Goal: Task Accomplishment & Management: Use online tool/utility

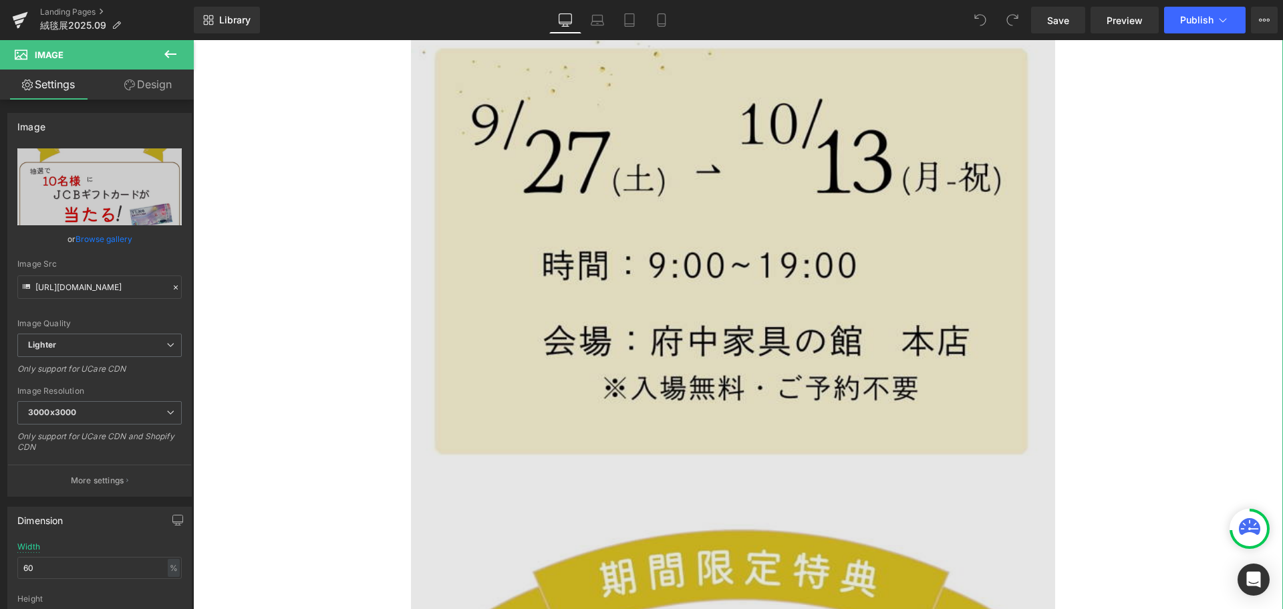
scroll to position [601, 0]
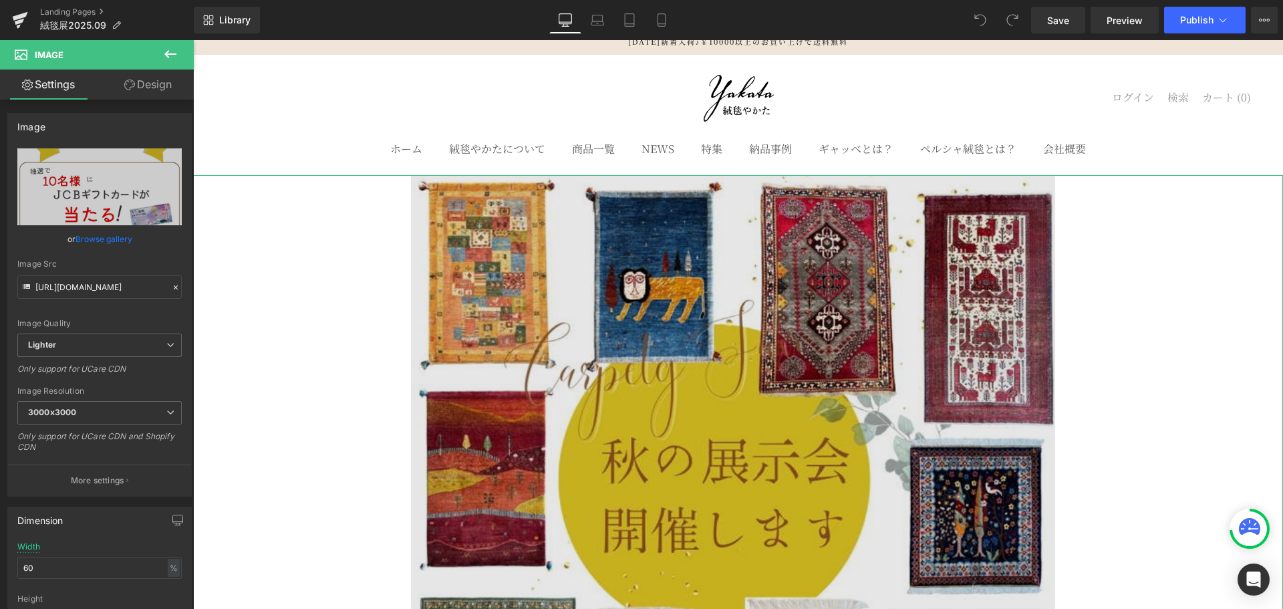
scroll to position [0, 0]
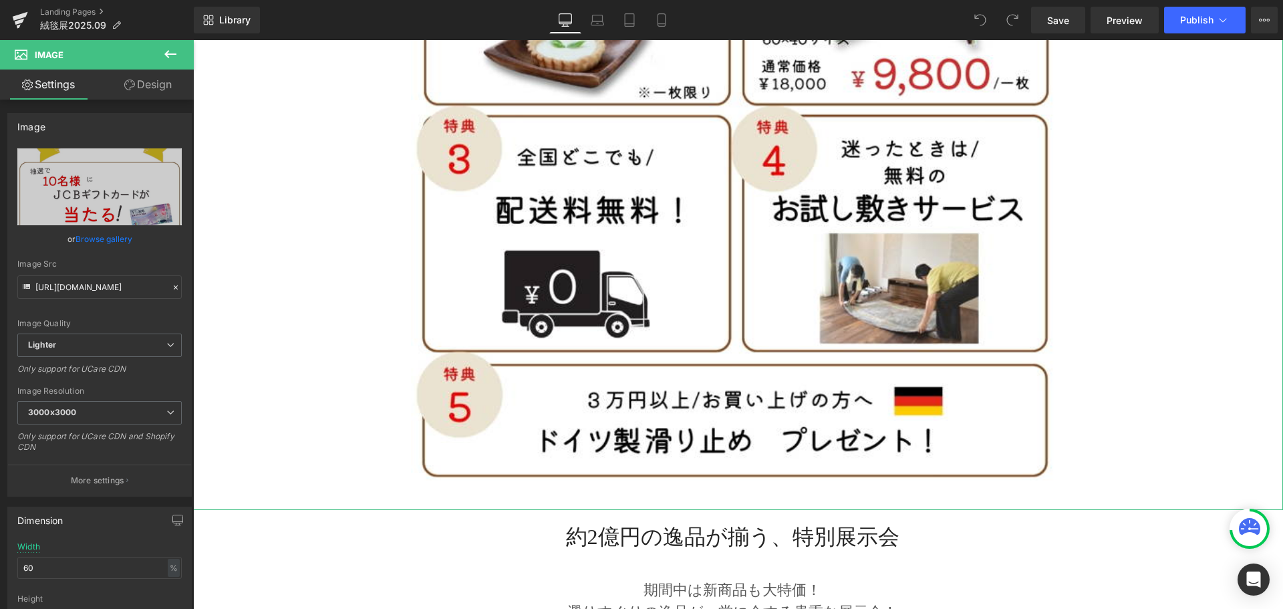
scroll to position [2473, 0]
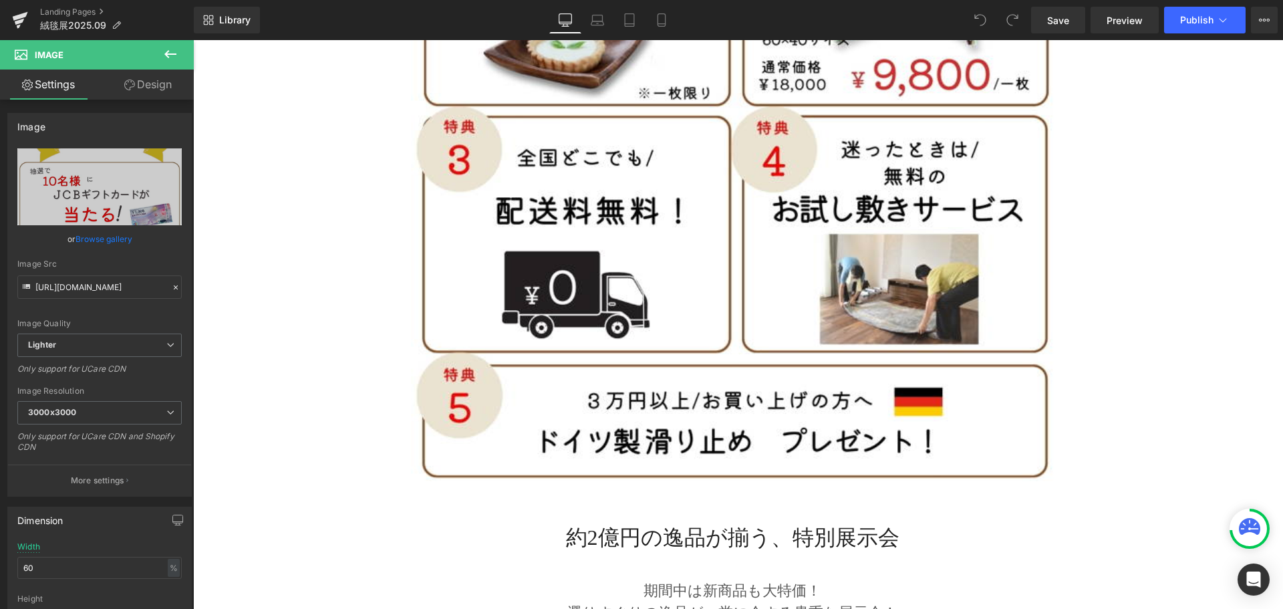
click at [168, 45] on button at bounding box center [170, 54] width 47 height 29
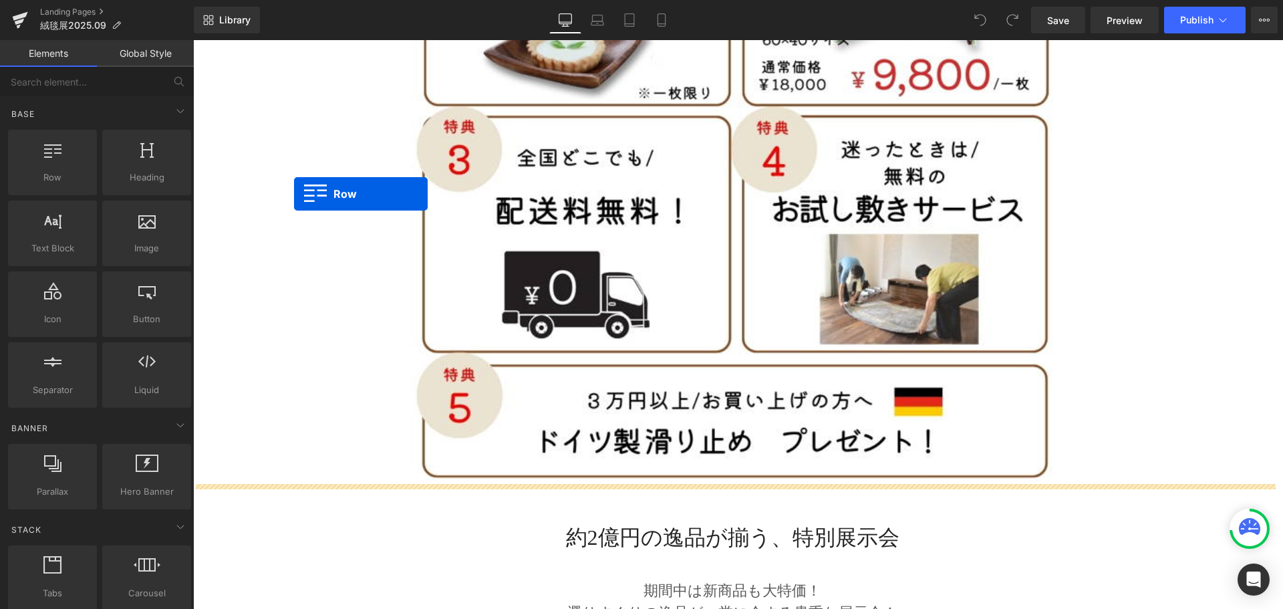
drag, startPoint x: 237, startPoint y: 208, endPoint x: 294, endPoint y: 194, distance: 59.2
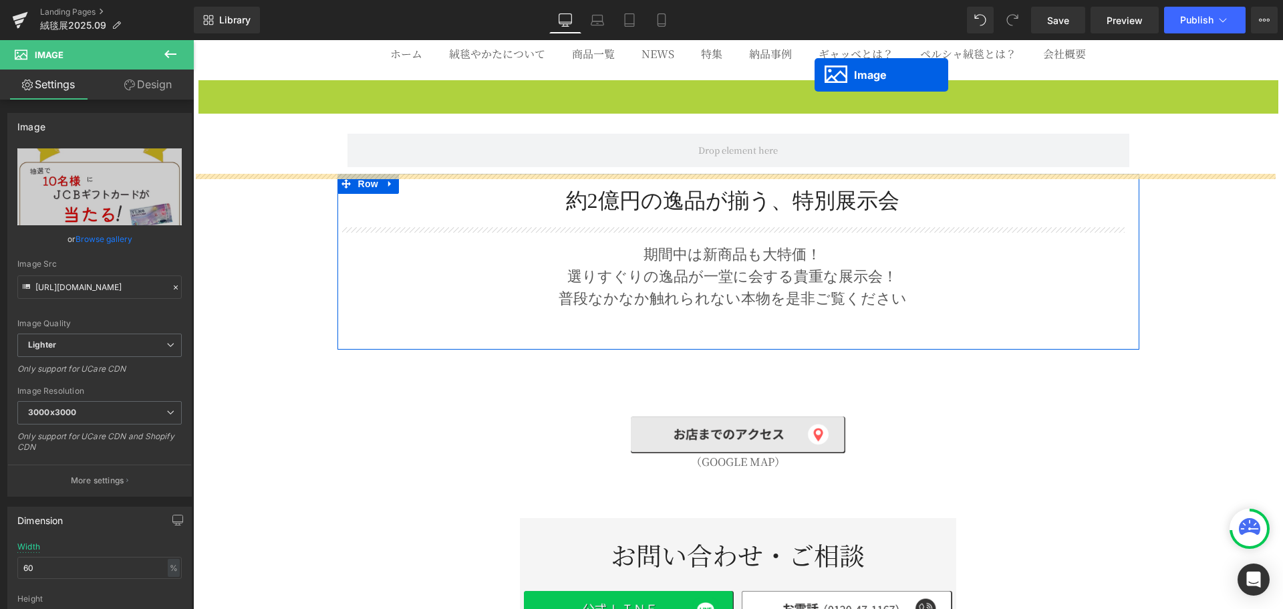
scroll to position [0, 0]
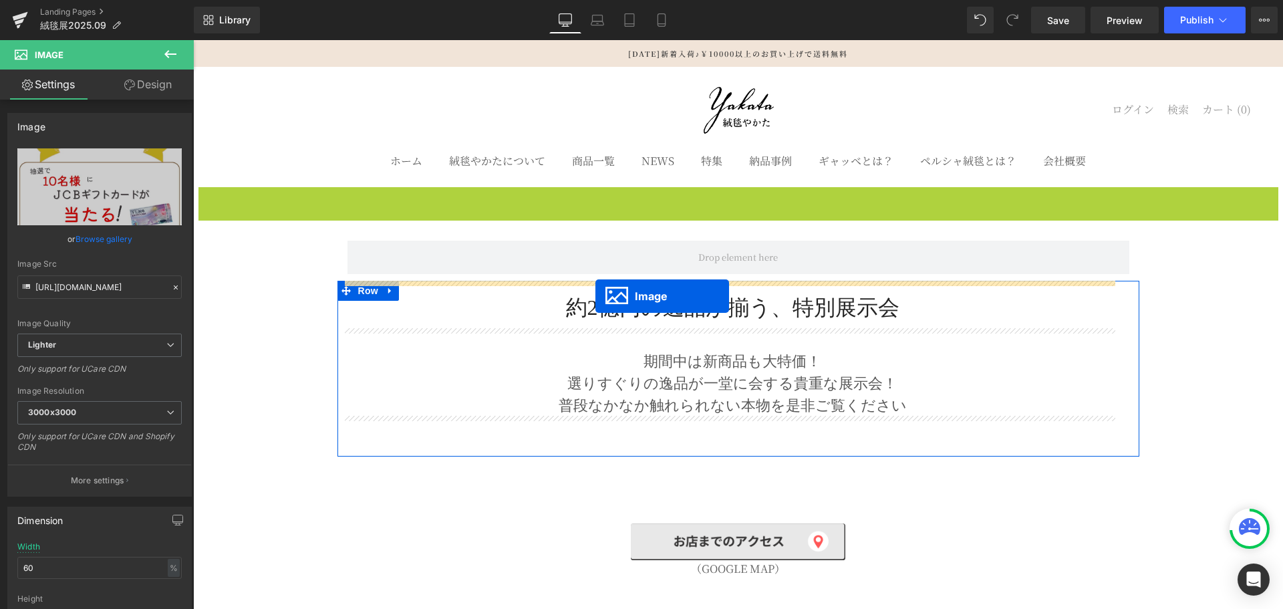
drag, startPoint x: 709, startPoint y: 298, endPoint x: 595, endPoint y: 296, distance: 113.6
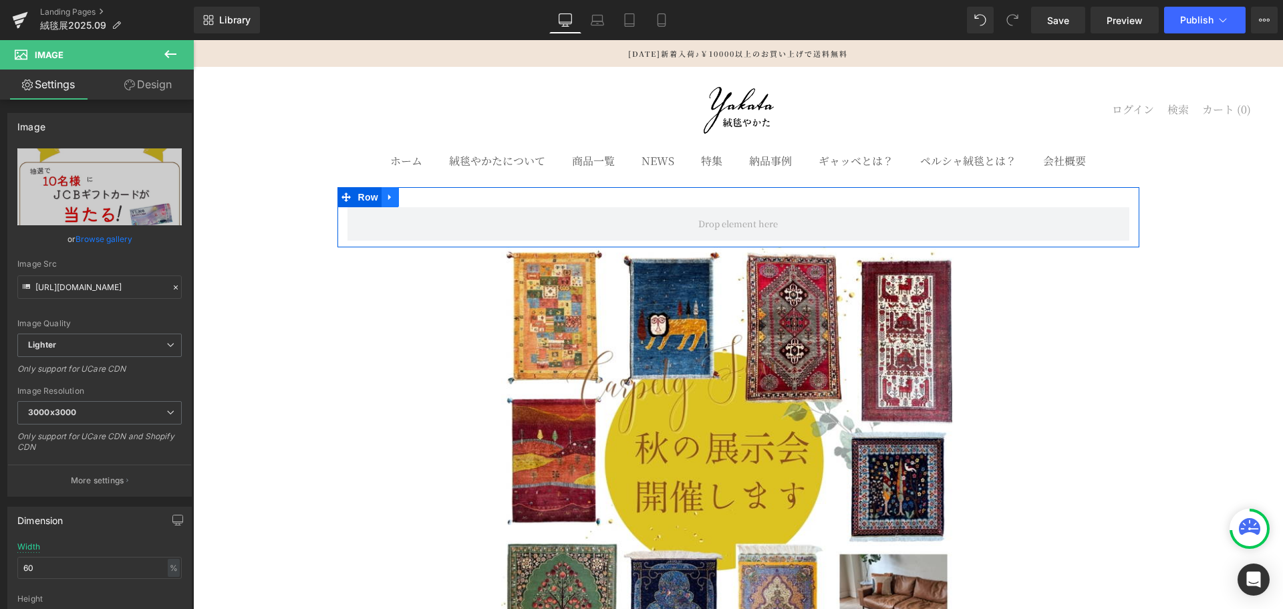
click at [388, 201] on icon at bounding box center [390, 197] width 9 height 10
drag, startPoint x: 418, startPoint y: 198, endPoint x: 418, endPoint y: 229, distance: 30.1
click at [420, 198] on icon at bounding box center [424, 196] width 9 height 9
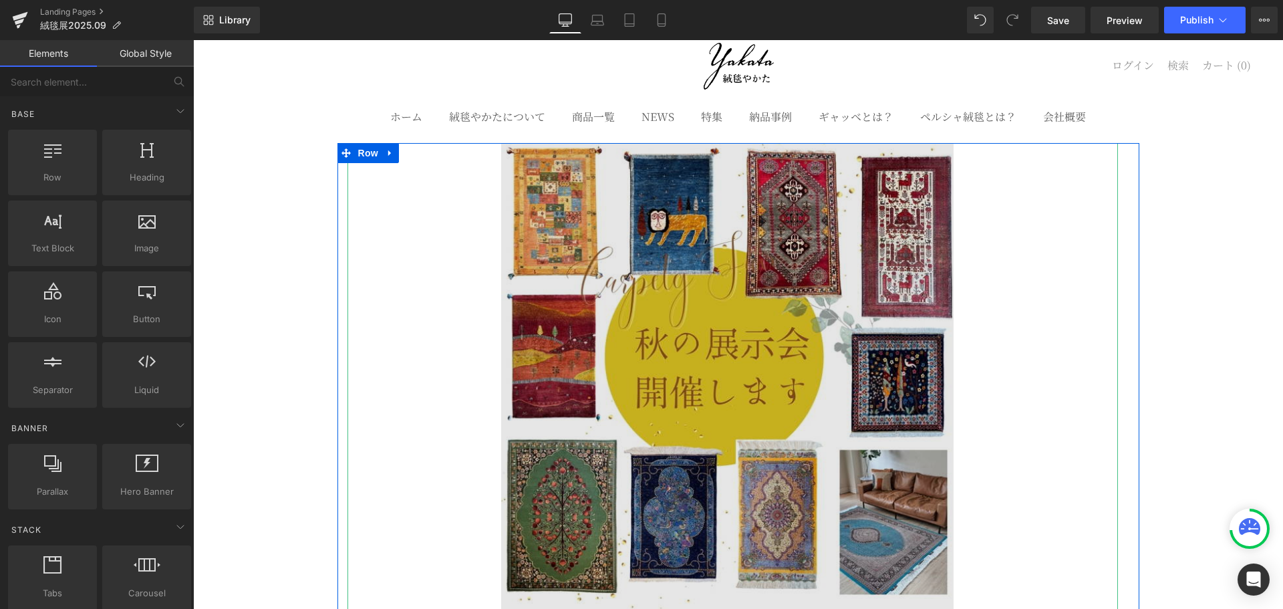
scroll to position [67, 0]
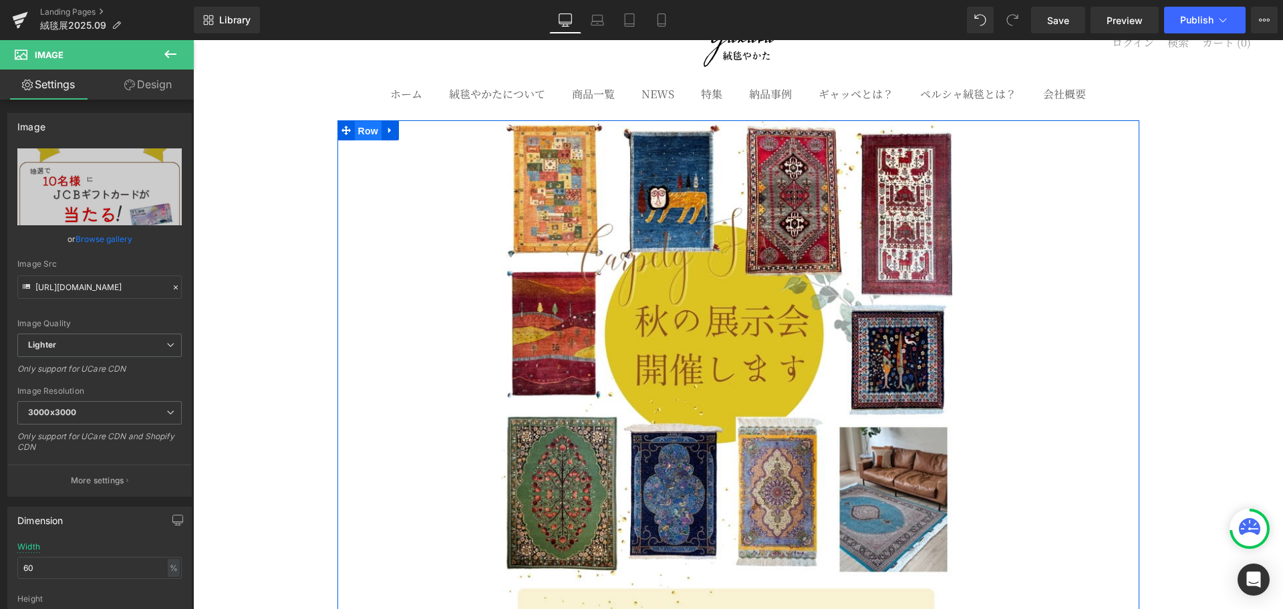
click at [362, 130] on span "Row" at bounding box center [368, 131] width 27 height 20
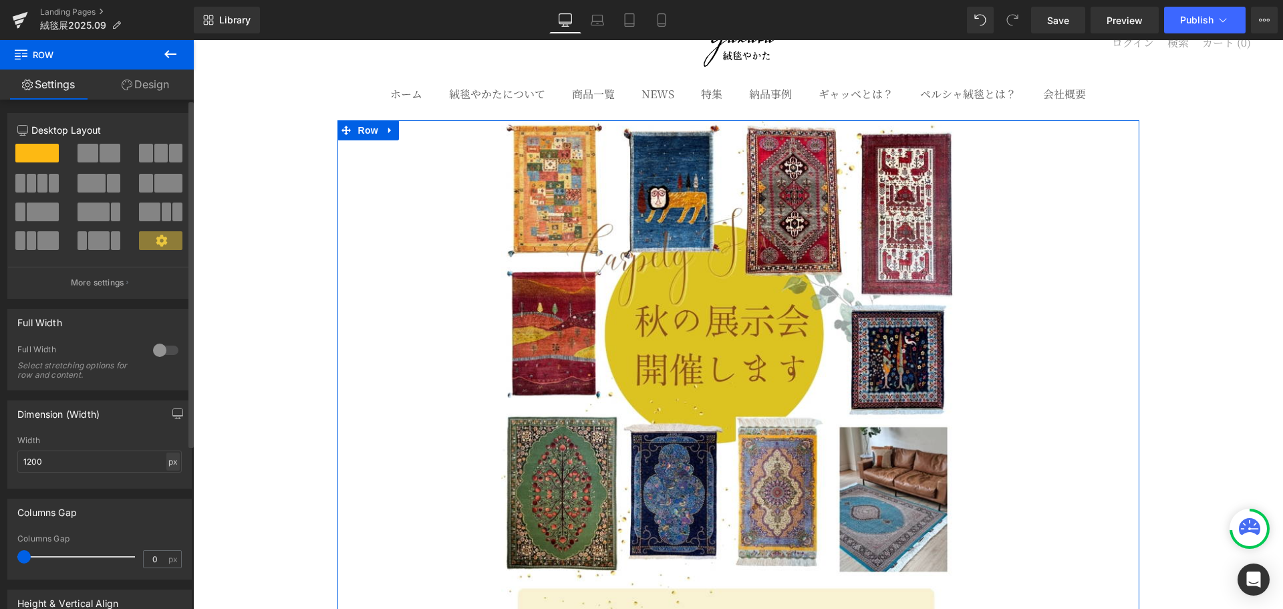
click at [168, 462] on div "px" at bounding box center [172, 461] width 13 height 18
click at [169, 482] on li "%" at bounding box center [172, 481] width 17 height 19
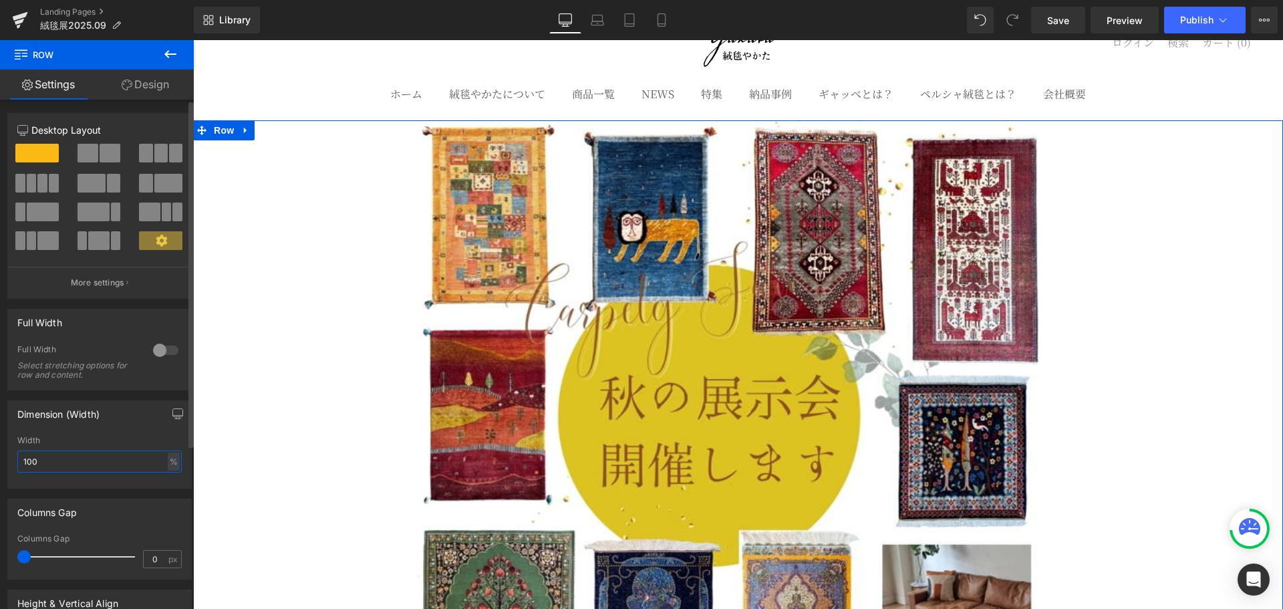
drag, startPoint x: 109, startPoint y: 466, endPoint x: 0, endPoint y: 465, distance: 108.9
click at [0, 465] on div "Dimension (Width) 100% Width 100 % % px" at bounding box center [100, 439] width 200 height 98
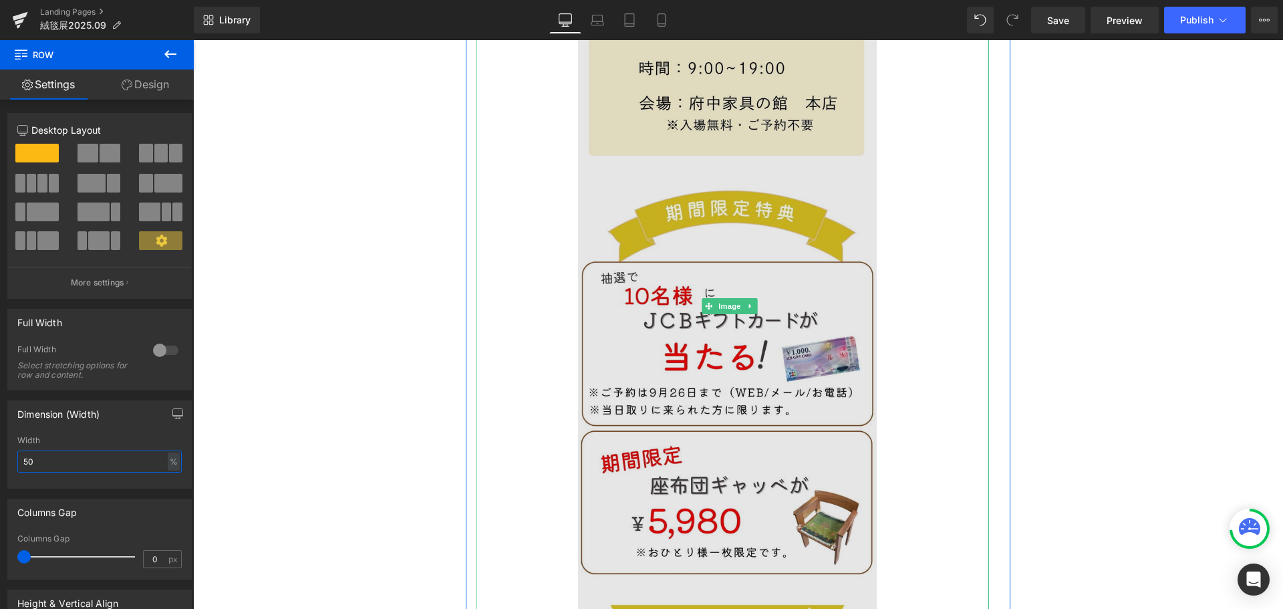
scroll to position [535, 0]
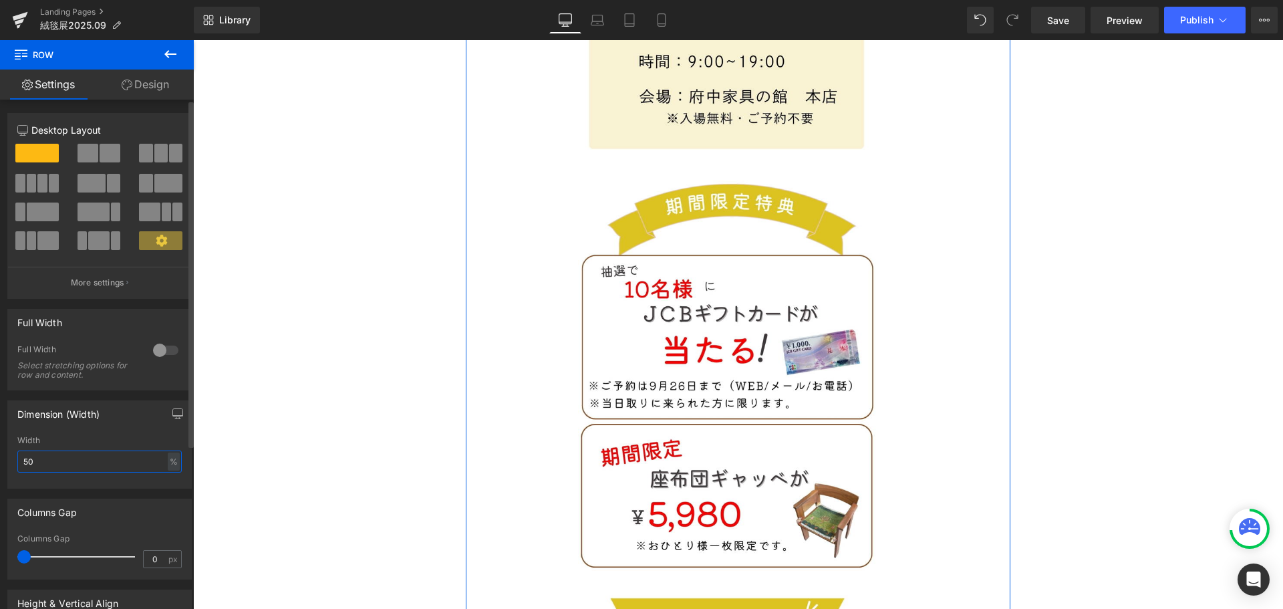
drag, startPoint x: 60, startPoint y: 460, endPoint x: 0, endPoint y: 460, distance: 60.1
click at [0, 460] on div "Dimension (Width) 50% Width 50 % % px" at bounding box center [100, 439] width 200 height 98
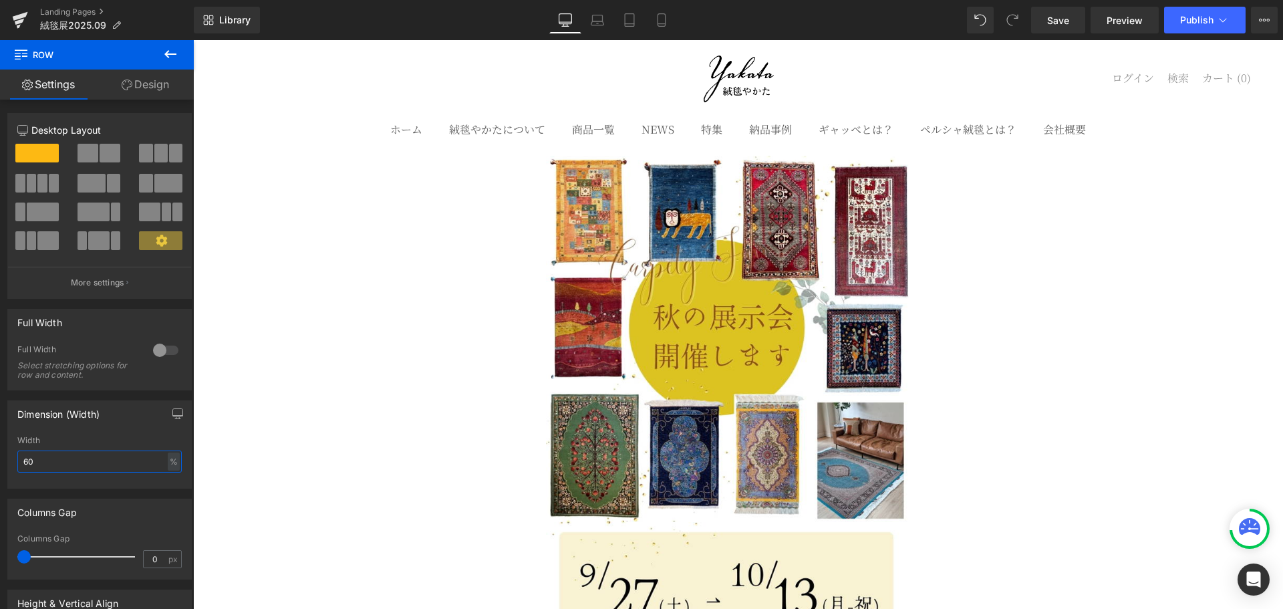
scroll to position [0, 0]
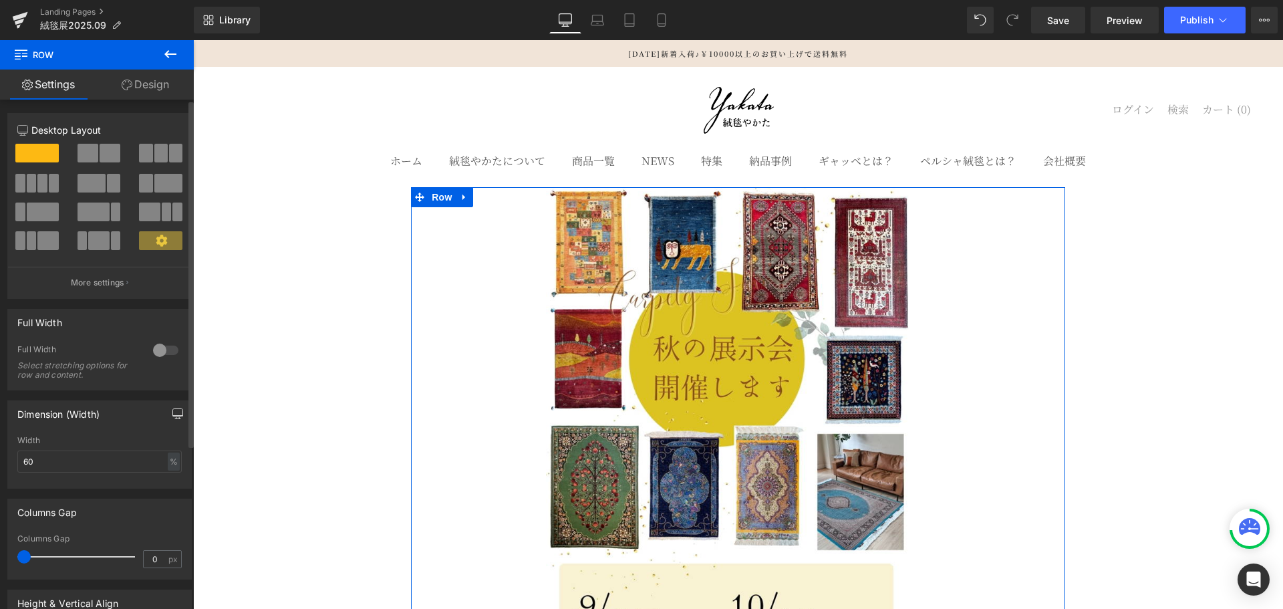
click at [172, 414] on icon "button" at bounding box center [177, 413] width 11 height 11
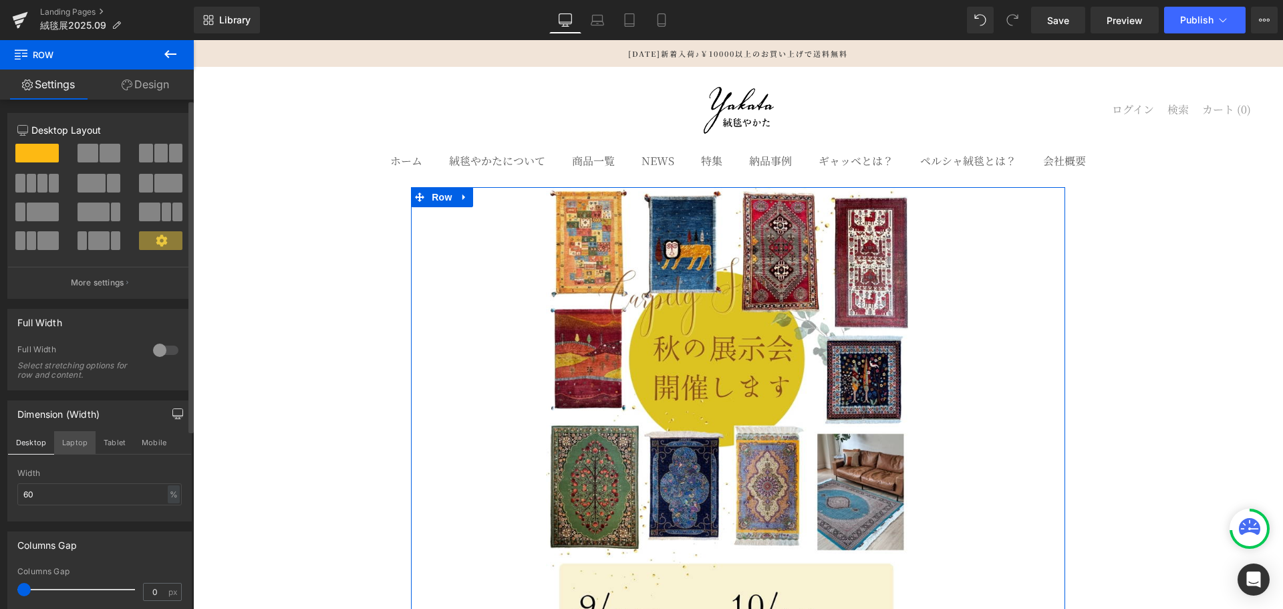
click at [63, 442] on button "Laptop" at bounding box center [74, 442] width 41 height 23
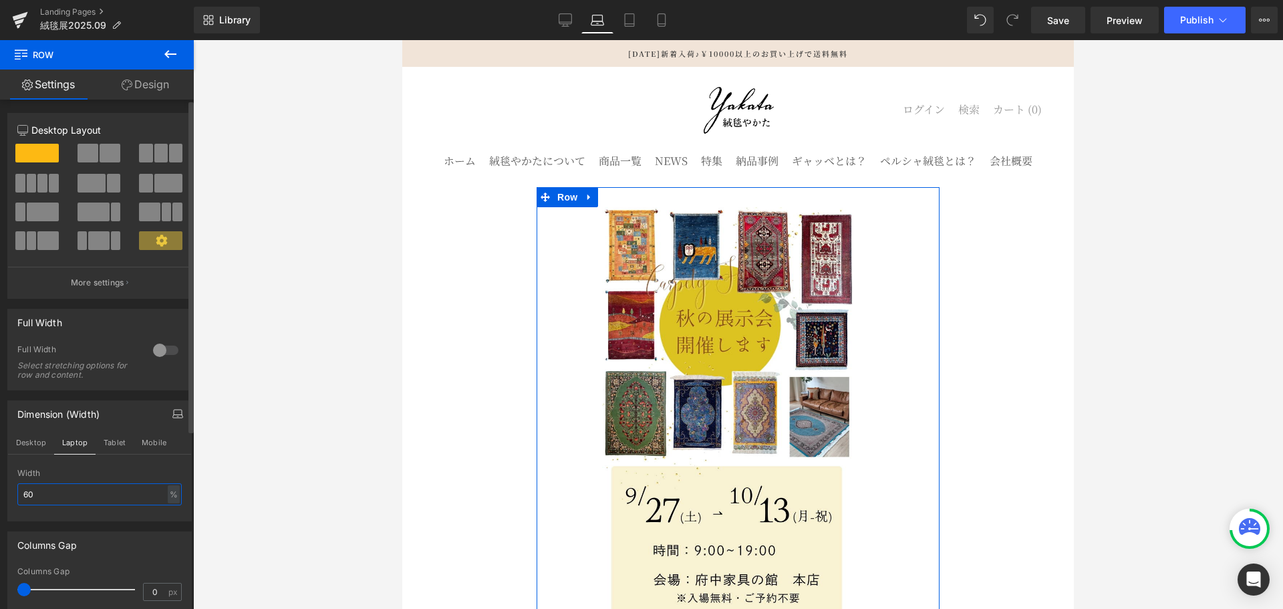
drag, startPoint x: 58, startPoint y: 488, endPoint x: 0, endPoint y: 493, distance: 58.4
click at [0, 493] on div "Dimension (Width) Desktop Laptop Tablet Mobile 60% Width 60 % % px" at bounding box center [100, 455] width 200 height 131
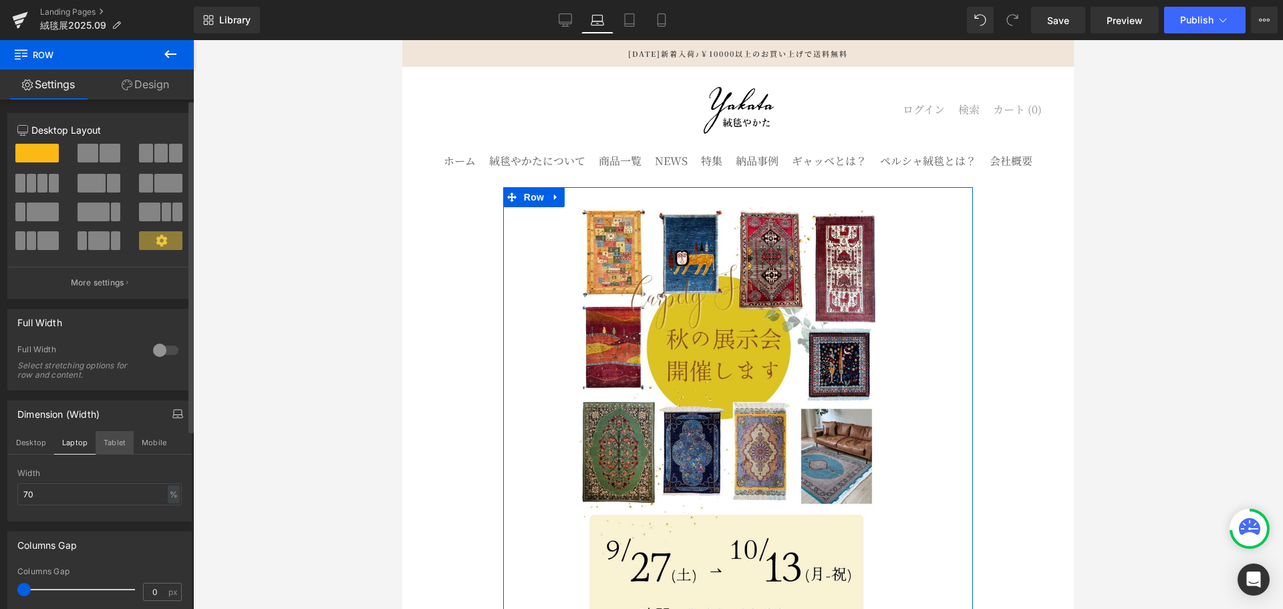
click at [116, 440] on button "Tablet" at bounding box center [115, 442] width 38 height 23
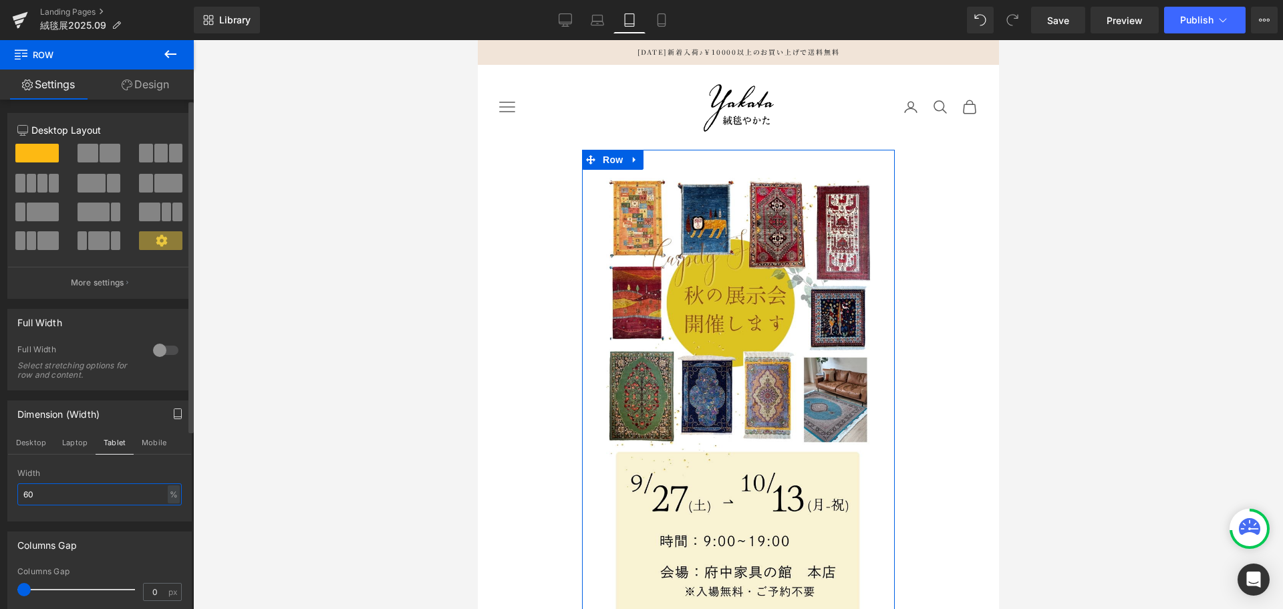
drag, startPoint x: 52, startPoint y: 491, endPoint x: 1, endPoint y: 495, distance: 51.6
click at [1, 495] on div "Dimension (Width) Desktop Laptop Tablet Mobile 60% Width 60 % % px" at bounding box center [100, 455] width 200 height 131
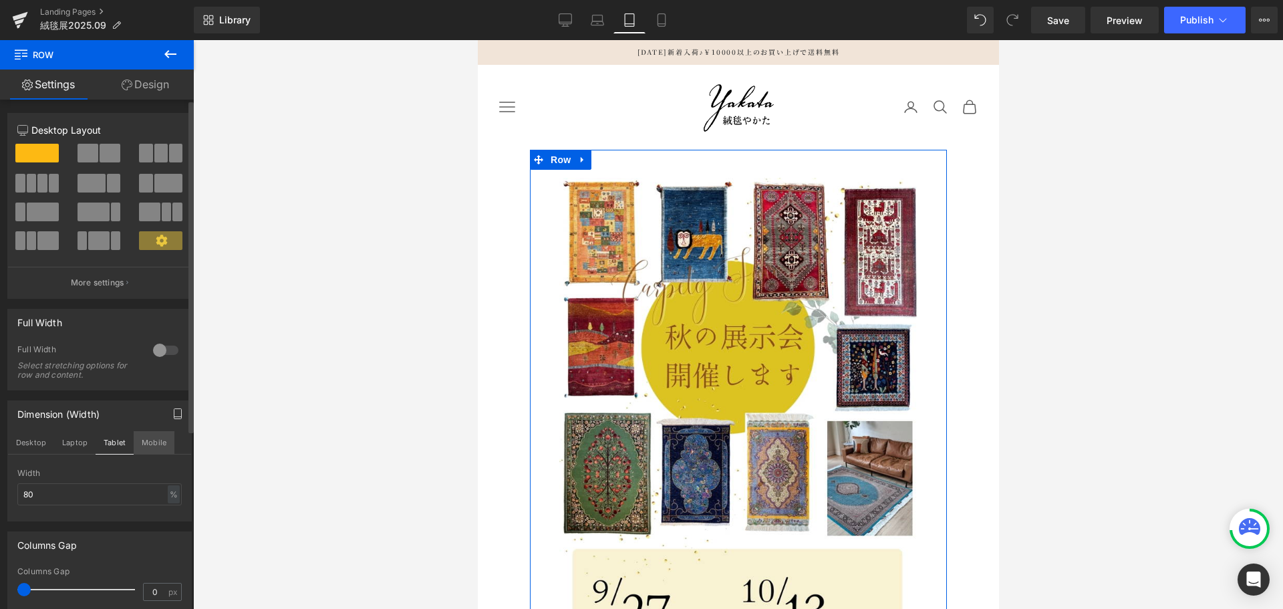
click at [154, 440] on button "Mobile" at bounding box center [154, 442] width 41 height 23
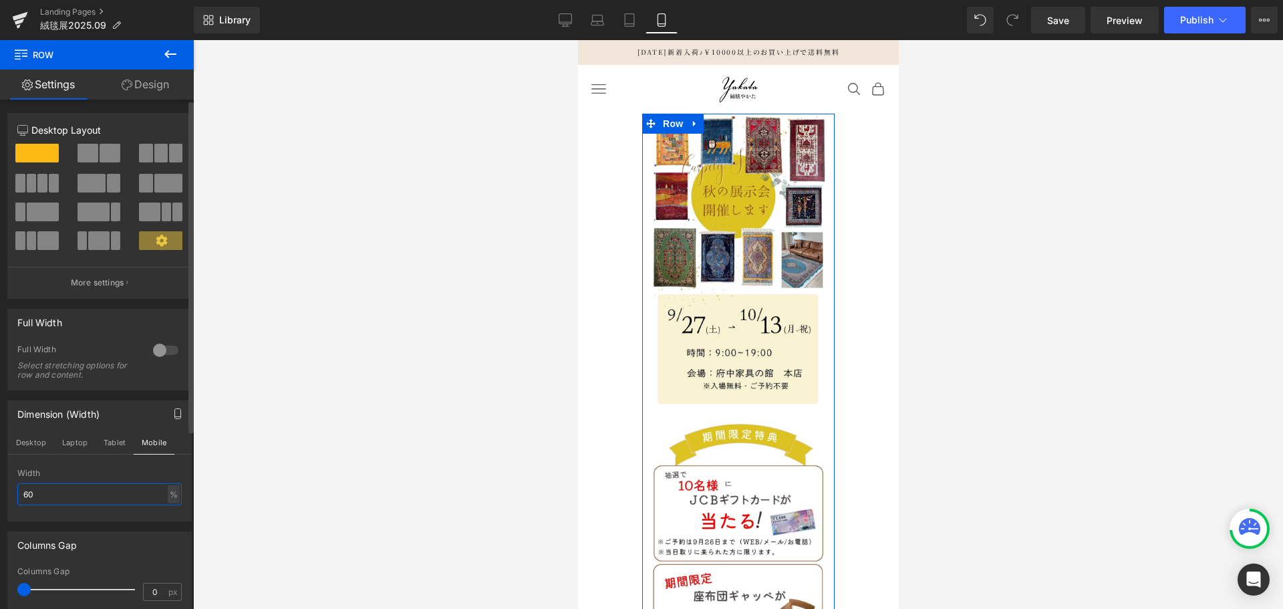
drag, startPoint x: 72, startPoint y: 494, endPoint x: 0, endPoint y: 494, distance: 71.5
click at [0, 494] on div "Dimension (Width) Desktop Laptop Tablet Mobile 60% Width 60 % % px" at bounding box center [100, 455] width 200 height 131
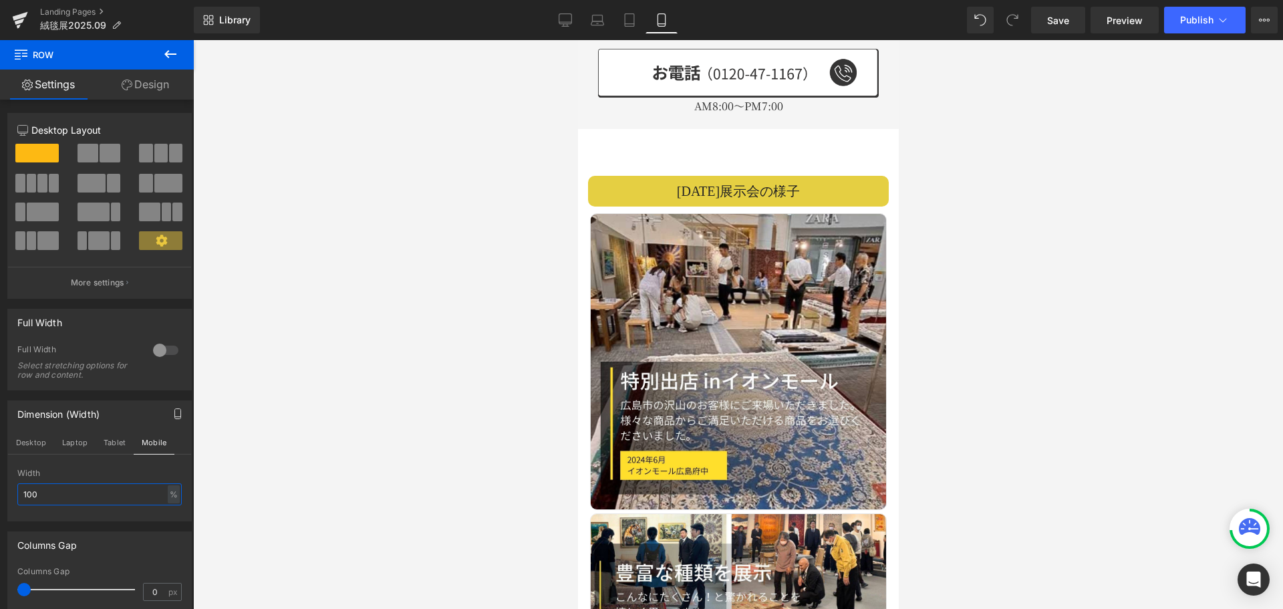
scroll to position [1871, 0]
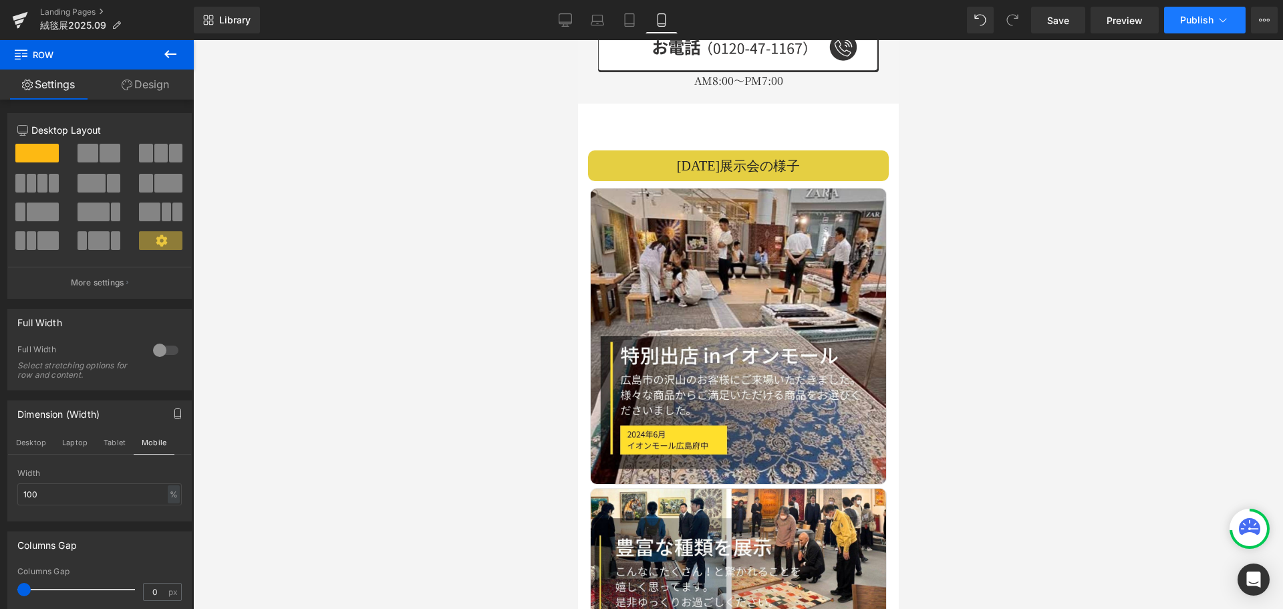
click at [1198, 29] on button "Publish" at bounding box center [1205, 20] width 82 height 27
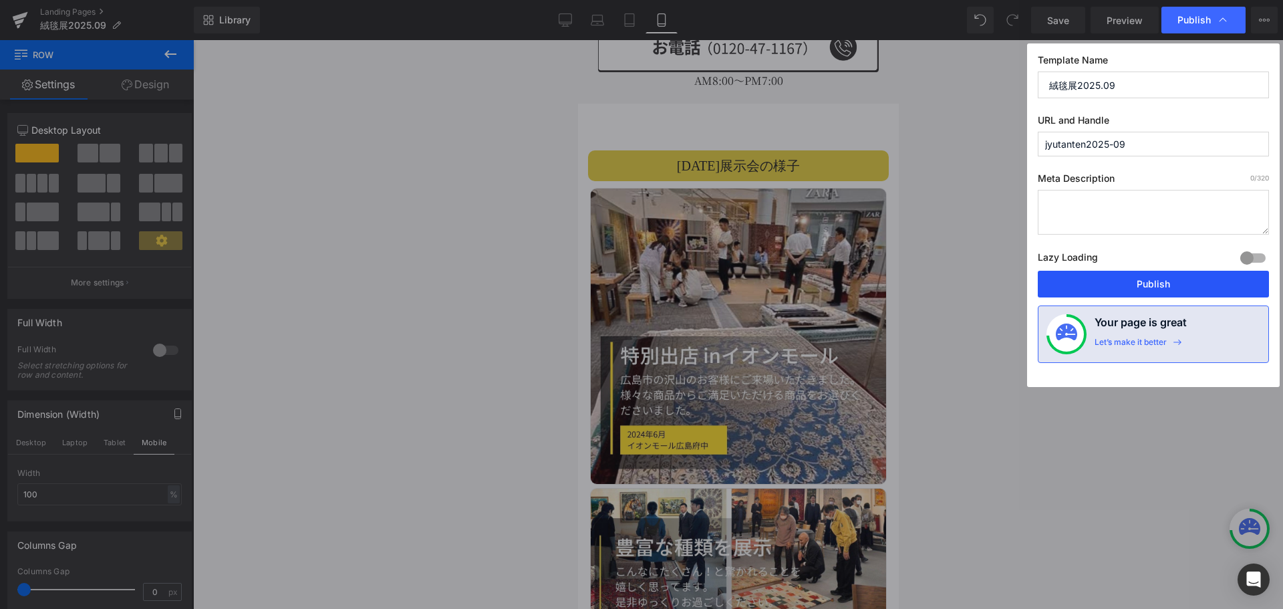
click at [1173, 286] on button "Publish" at bounding box center [1153, 284] width 231 height 27
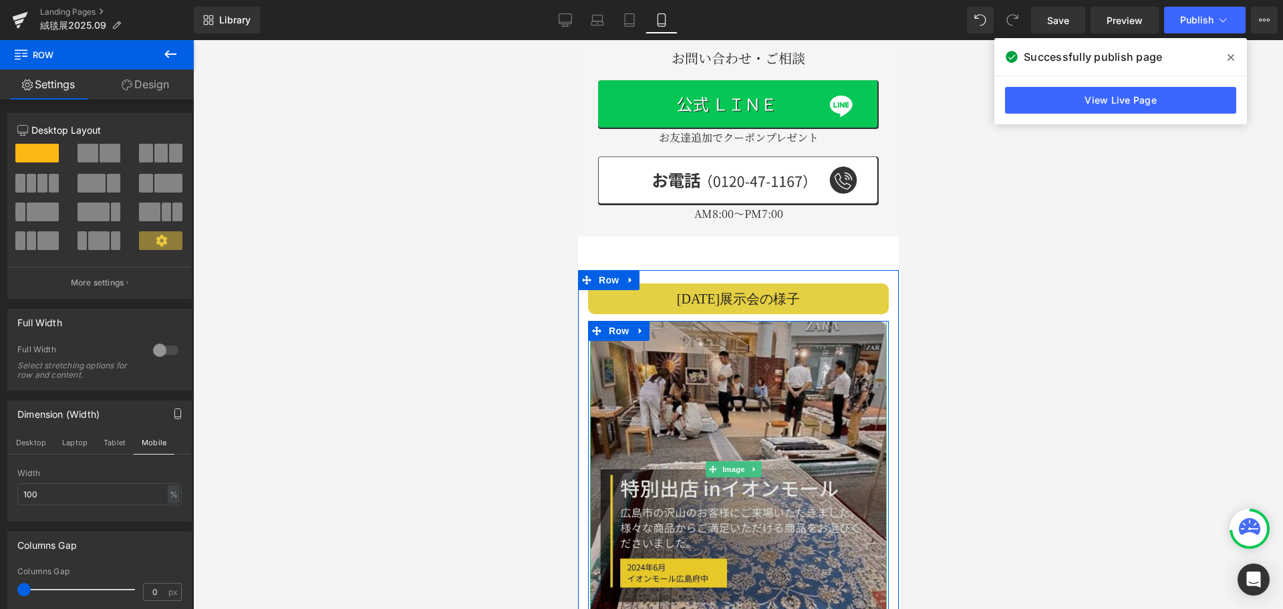
scroll to position [1671, 0]
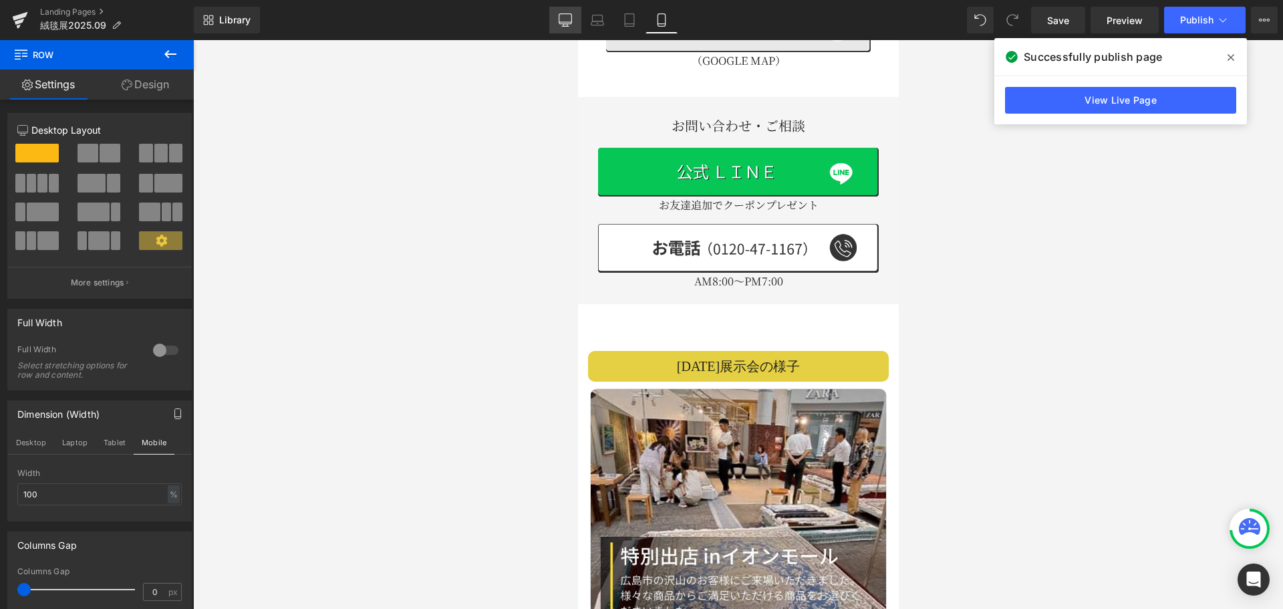
click at [569, 22] on icon at bounding box center [565, 22] width 13 height 0
type input "60"
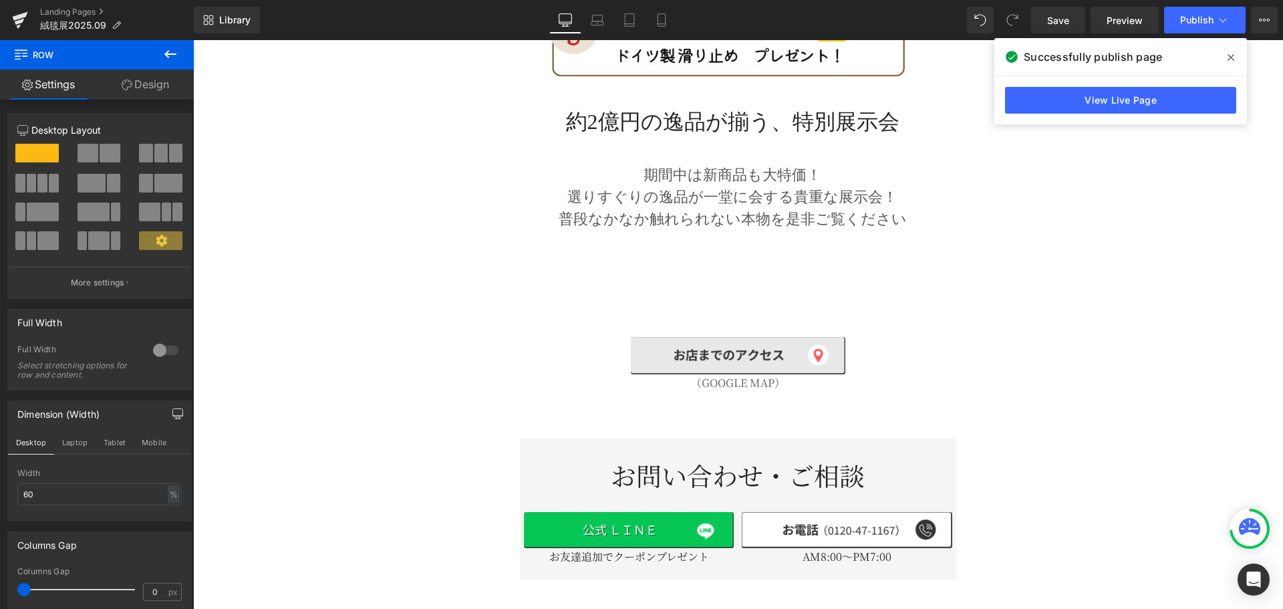
scroll to position [0, 0]
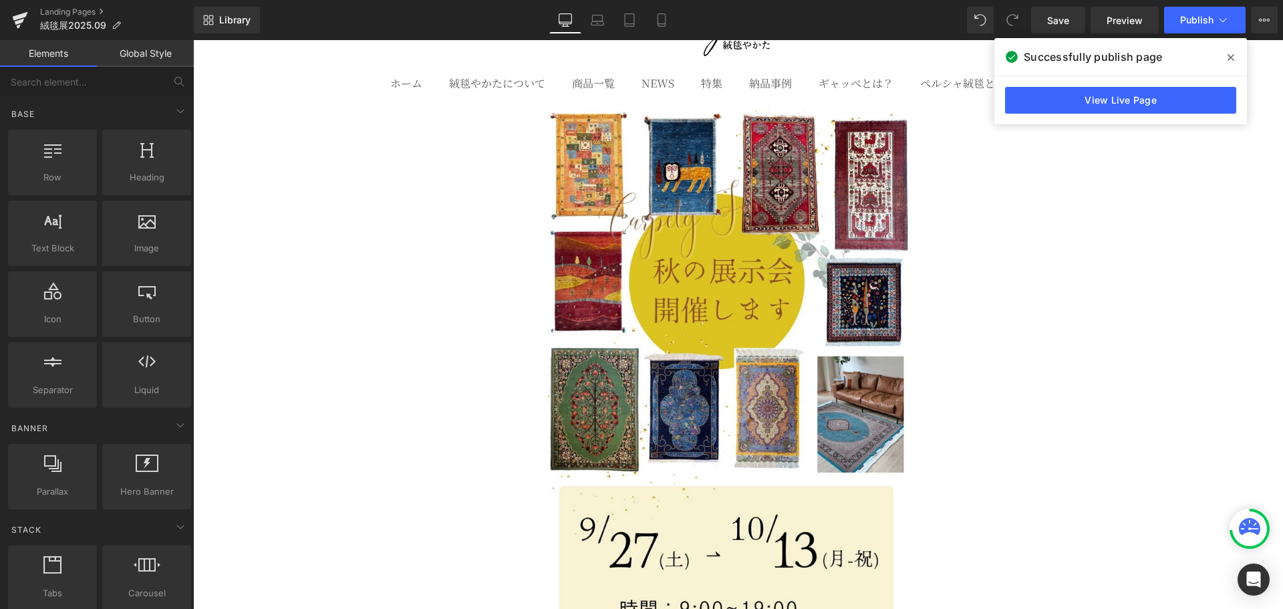
scroll to position [200, 0]
